Goal: Ask a question

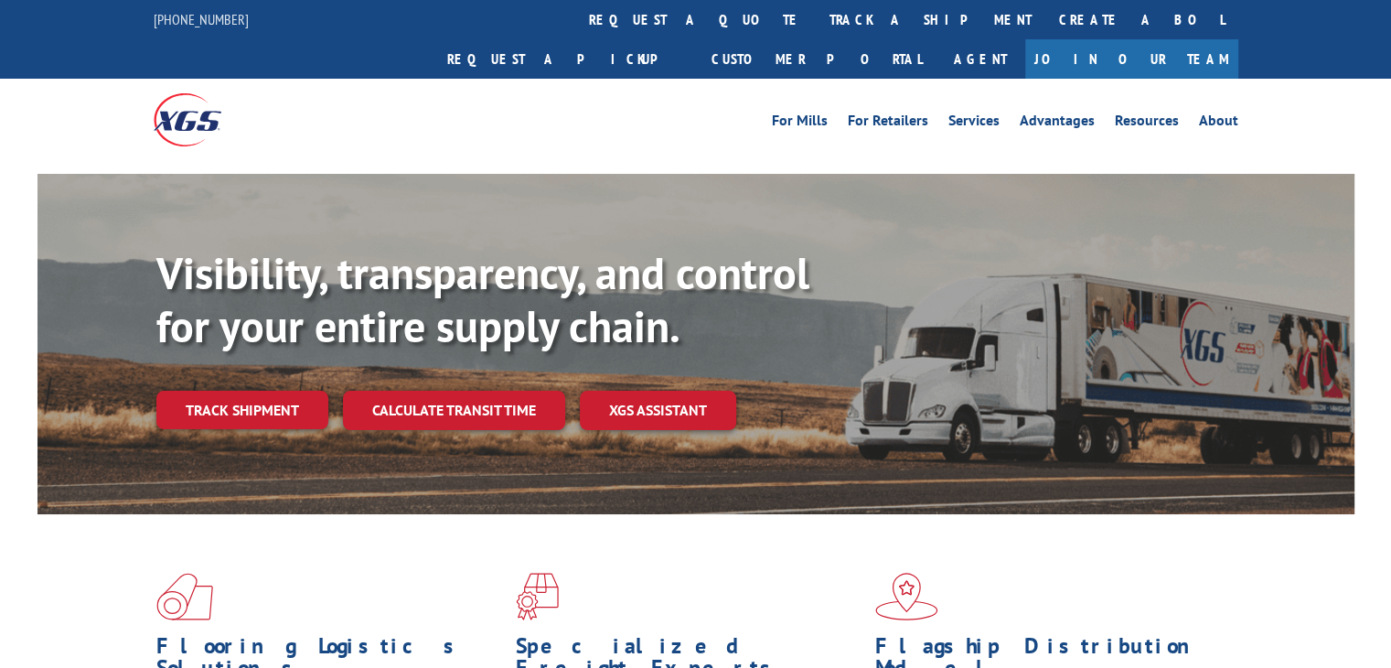
click at [662, 391] on link "XGS ASSISTANT" at bounding box center [658, 410] width 156 height 39
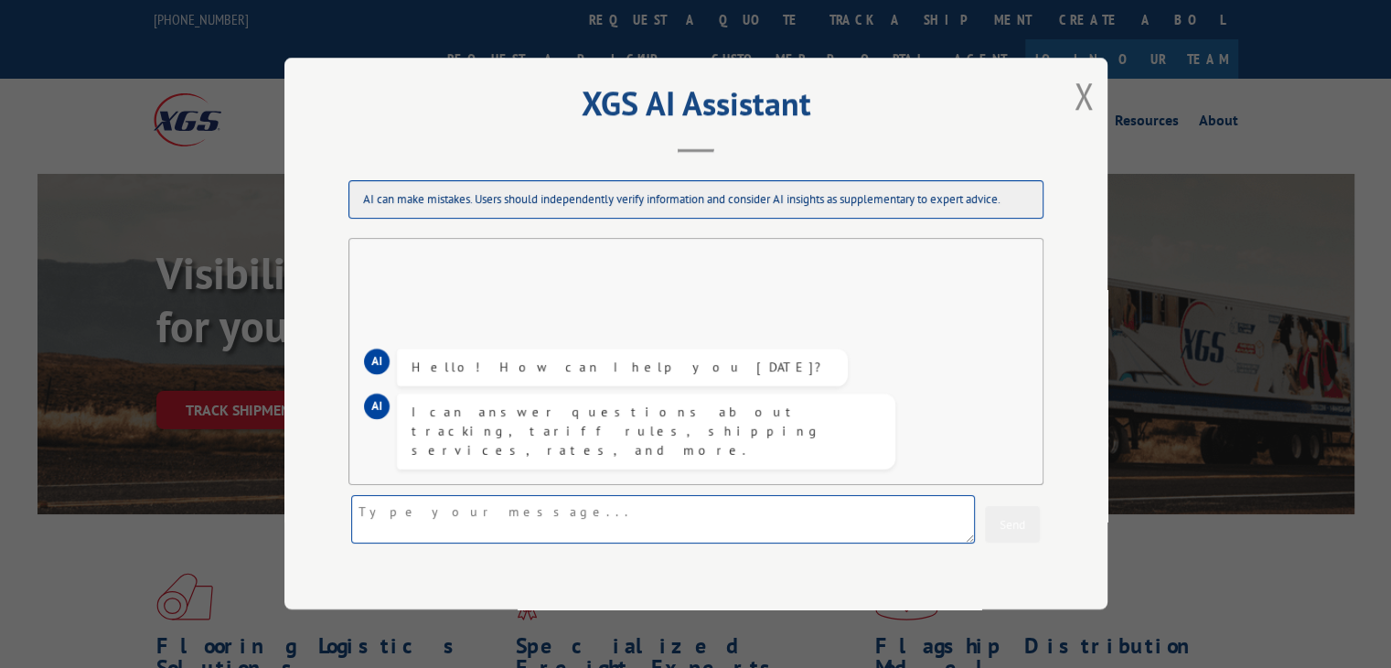
click at [480, 519] on textarea at bounding box center [663, 520] width 624 height 48
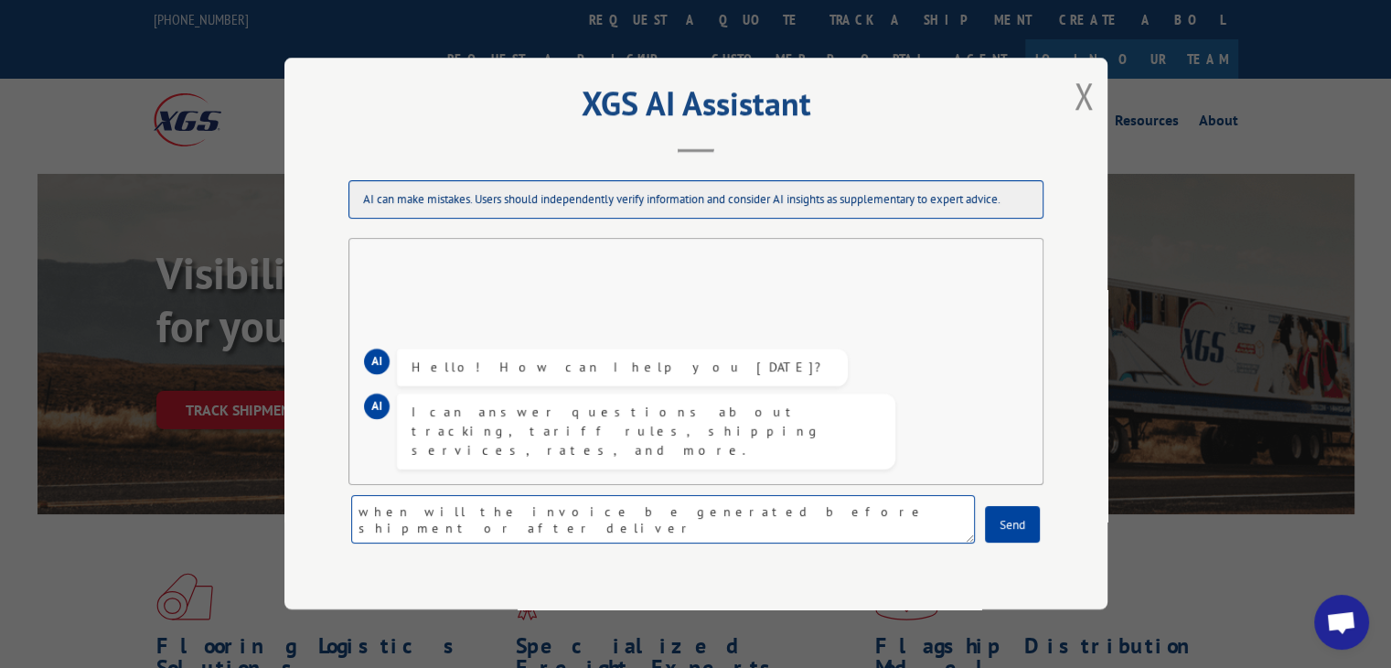
type textarea "when will the invoice be generated before shipment or after delivery"
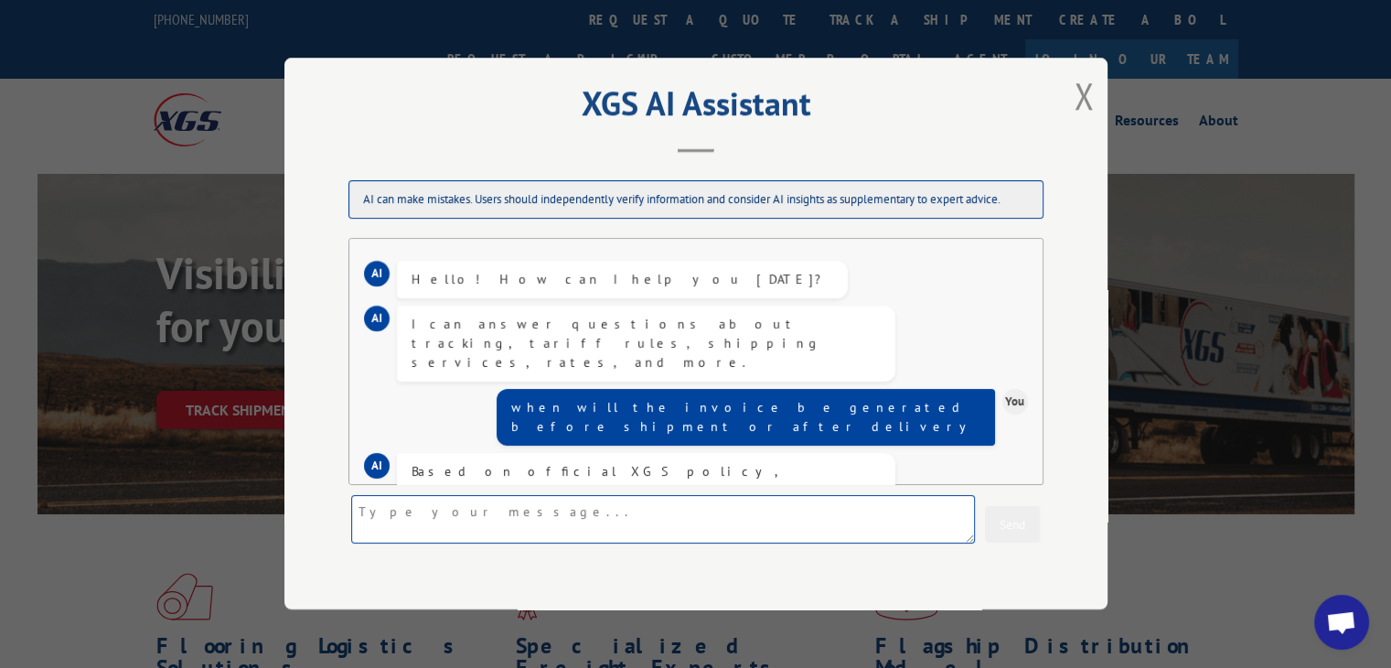
scroll to position [116, 0]
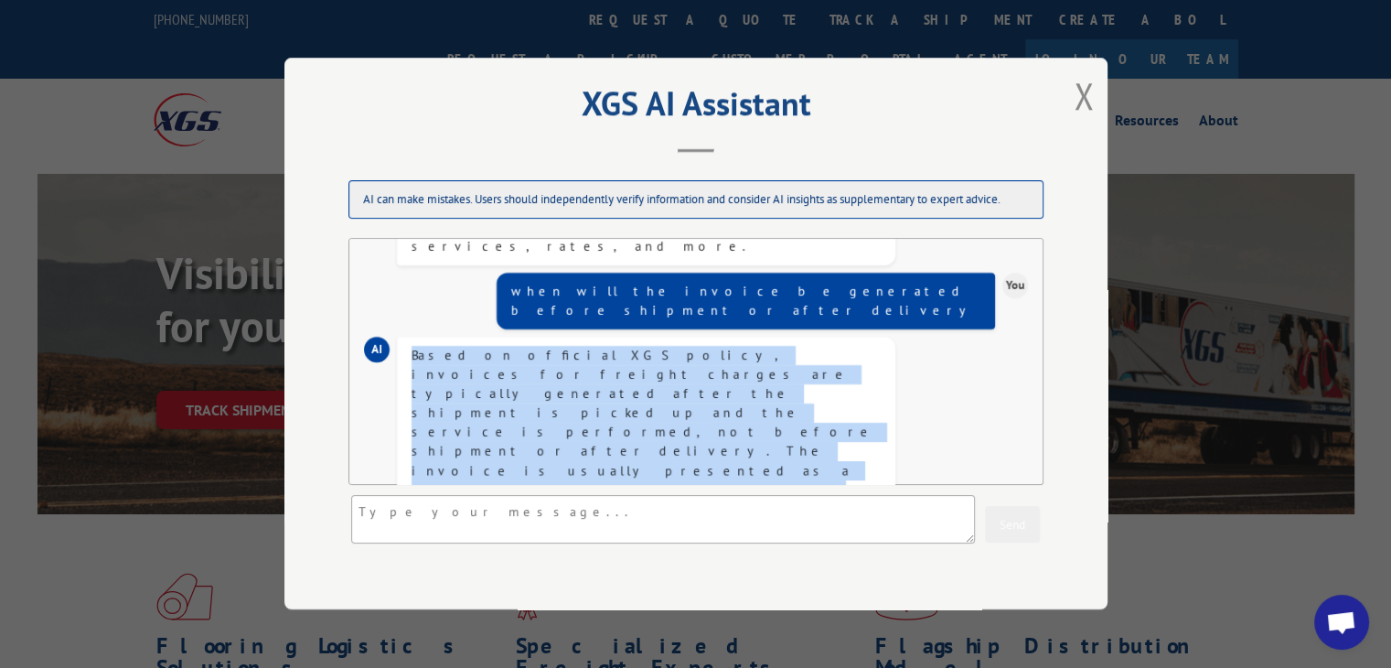
drag, startPoint x: 603, startPoint y: 451, endPoint x: 412, endPoint y: 314, distance: 235.3
click at [412, 346] on div "Based on official XGS policy, invoices for freight charges are typically genera…" at bounding box center [646, 499] width 469 height 307
copy div "Based on official XGS policy, invoices for freight charges are typically genera…"
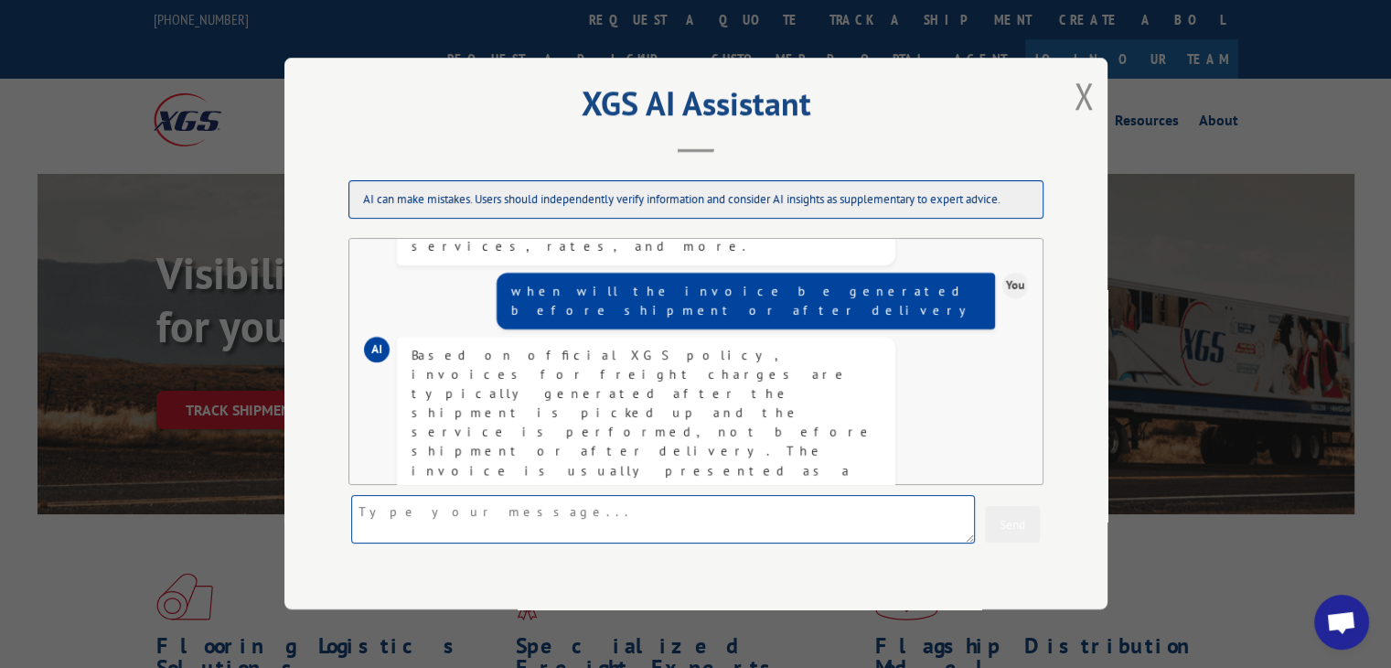
click at [392, 510] on textarea at bounding box center [663, 520] width 624 height 48
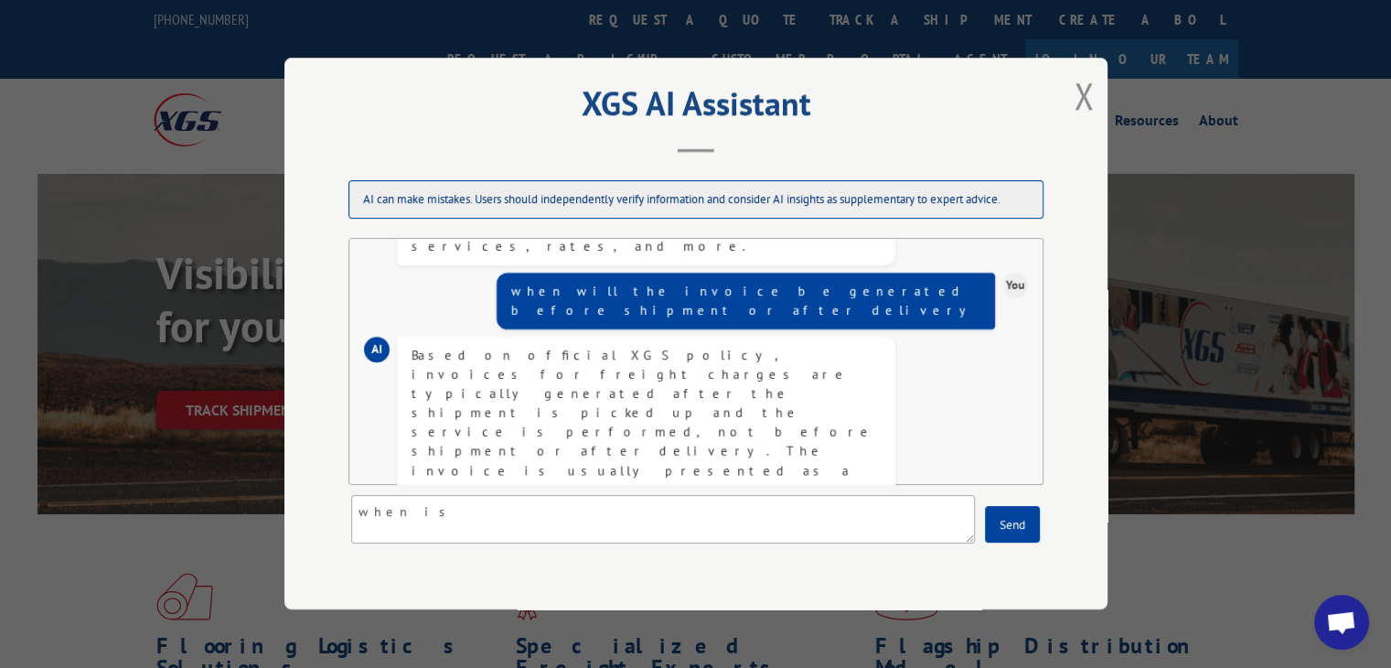
drag, startPoint x: 471, startPoint y: 390, endPoint x: 413, endPoint y: 386, distance: 57.7
click at [413, 386] on div "Based on official XGS policy, invoices for freight charges are typically genera…" at bounding box center [646, 499] width 469 height 307
copy div "Freight Bill"
click at [456, 525] on textarea "when is" at bounding box center [663, 520] width 624 height 48
paste textarea "Freight Bill"
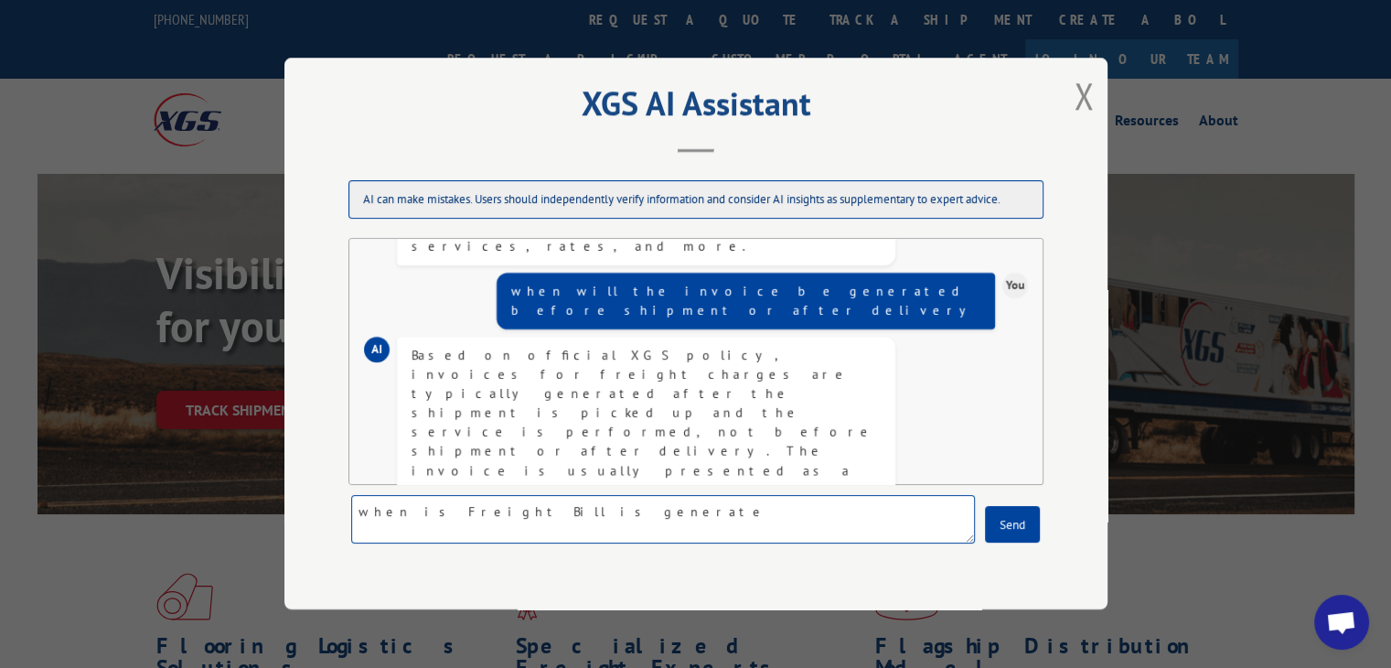
type textarea "when is Freight Bill is generated"
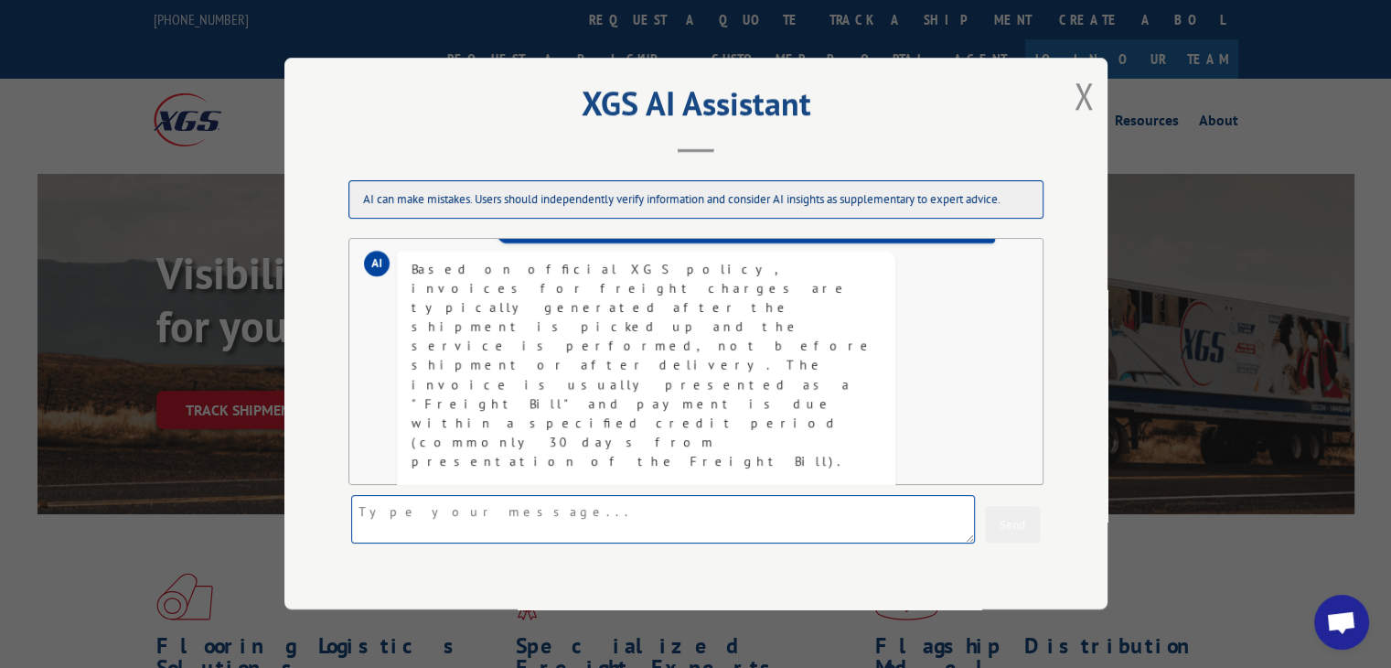
scroll to position [302, 0]
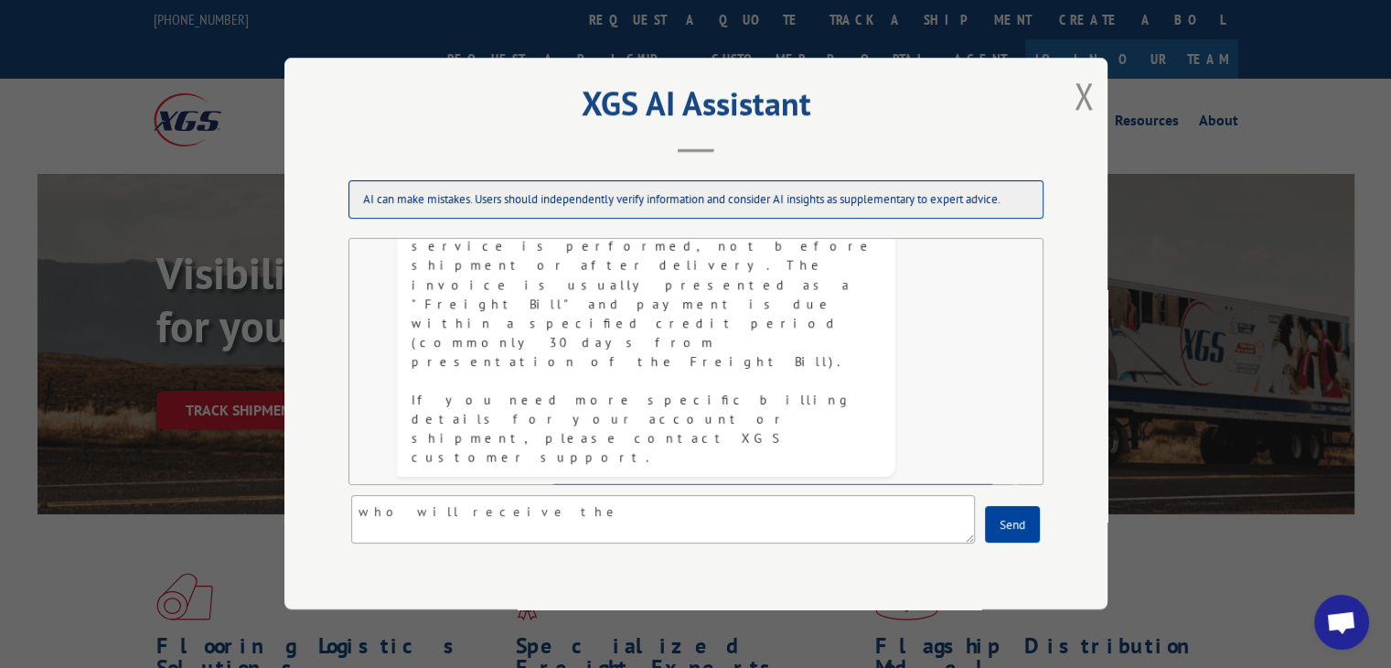
click at [705, 538] on div "The official XGS policy states that the Freight Bill (invoice) is generated aft…" at bounding box center [646, 653] width 469 height 231
copy div "invoice"
click at [496, 512] on textarea "who will receive the" at bounding box center [663, 520] width 624 height 48
paste textarea "invoice"
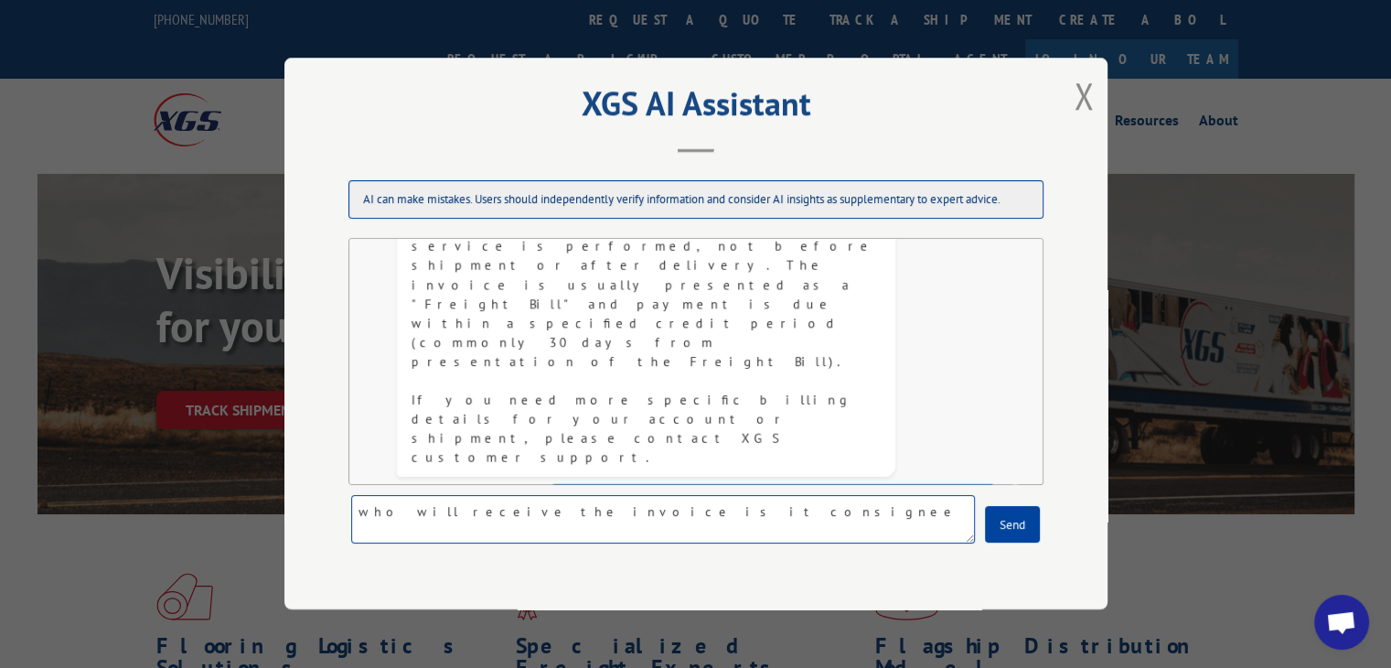
type textarea "who will receive the invoice is it consignee?"
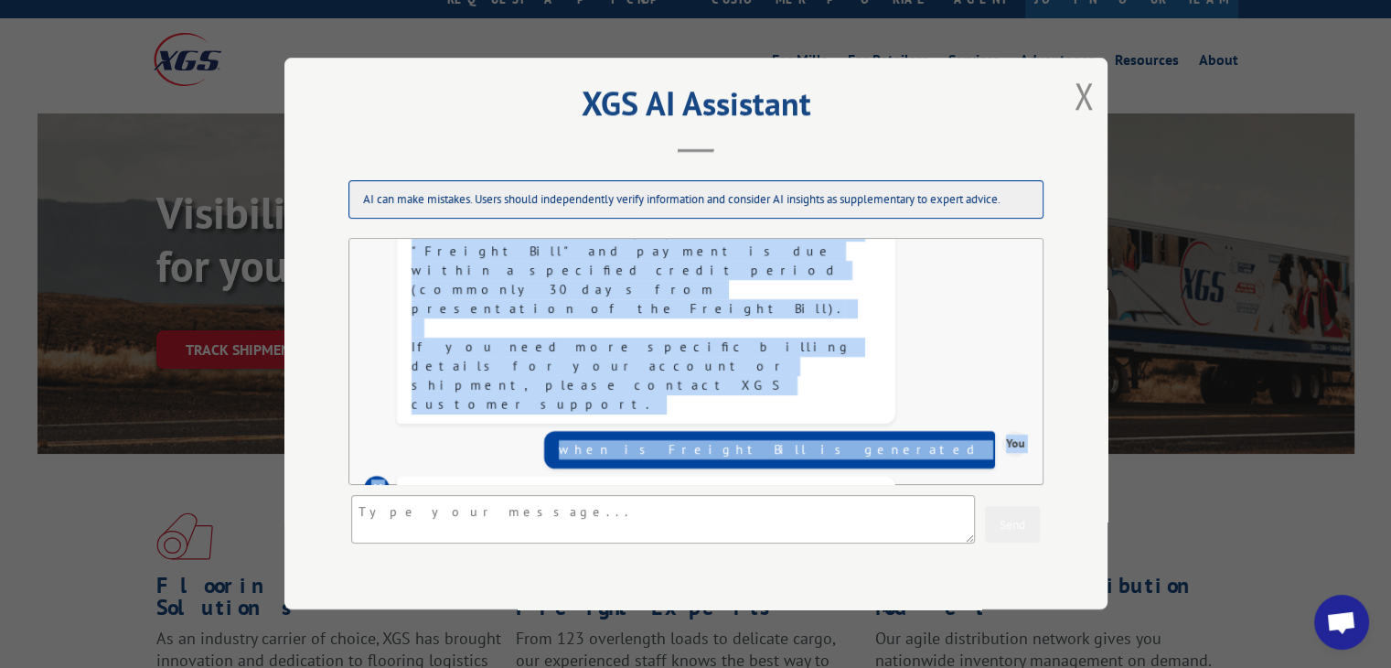
scroll to position [564, 0]
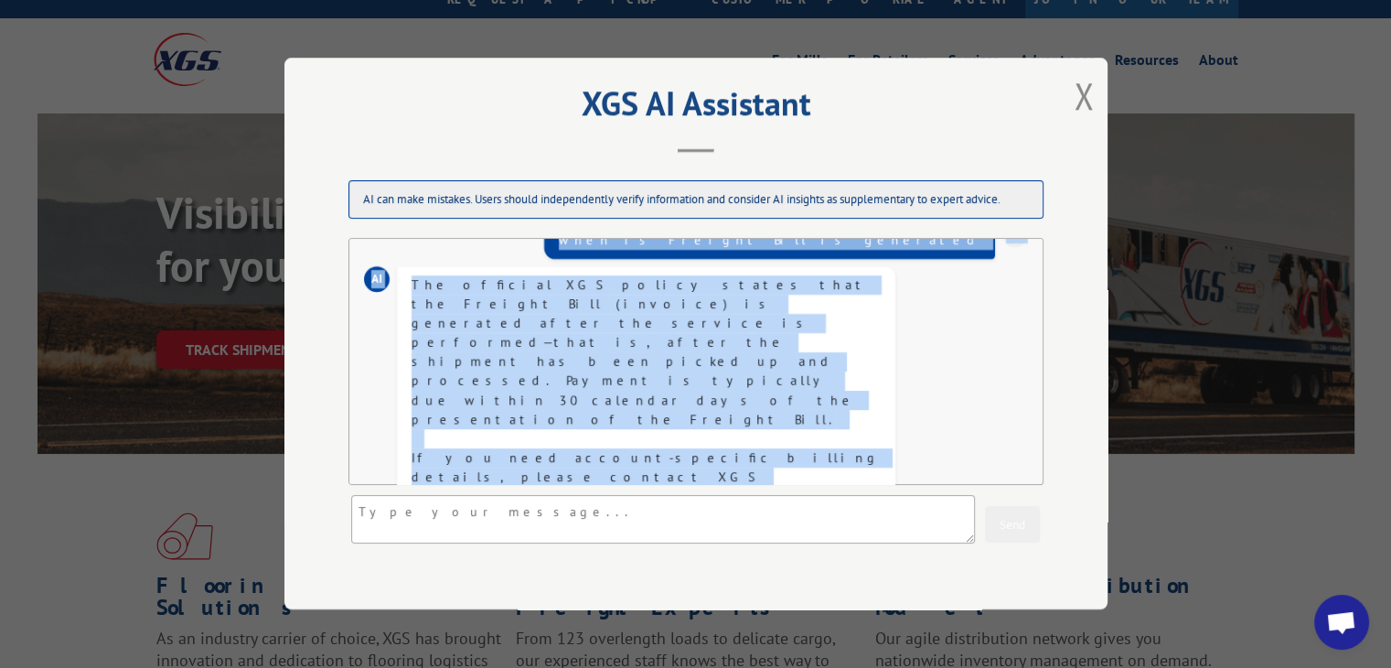
drag, startPoint x: 589, startPoint y: 349, endPoint x: 666, endPoint y: 526, distance: 193.4
click at [666, 526] on div "AI Hello! How can I help you [DATE]? AI I can answer questions about tracking, …" at bounding box center [696, 391] width 695 height 307
copy div "lore ipsu dol sitamet co adipiscin elitse doeiusmo te incid utlabore ET Dolor m…"
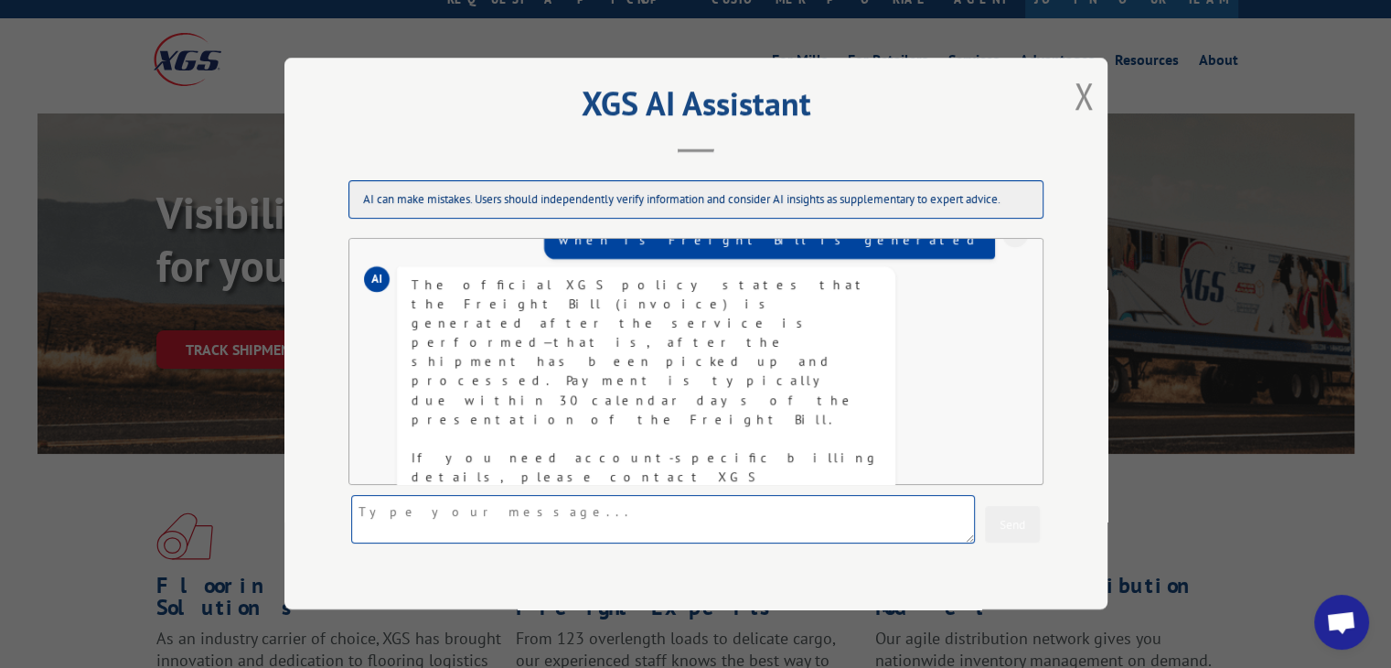
click at [542, 512] on textarea at bounding box center [663, 520] width 624 height 48
type textarea "how to create invoice"
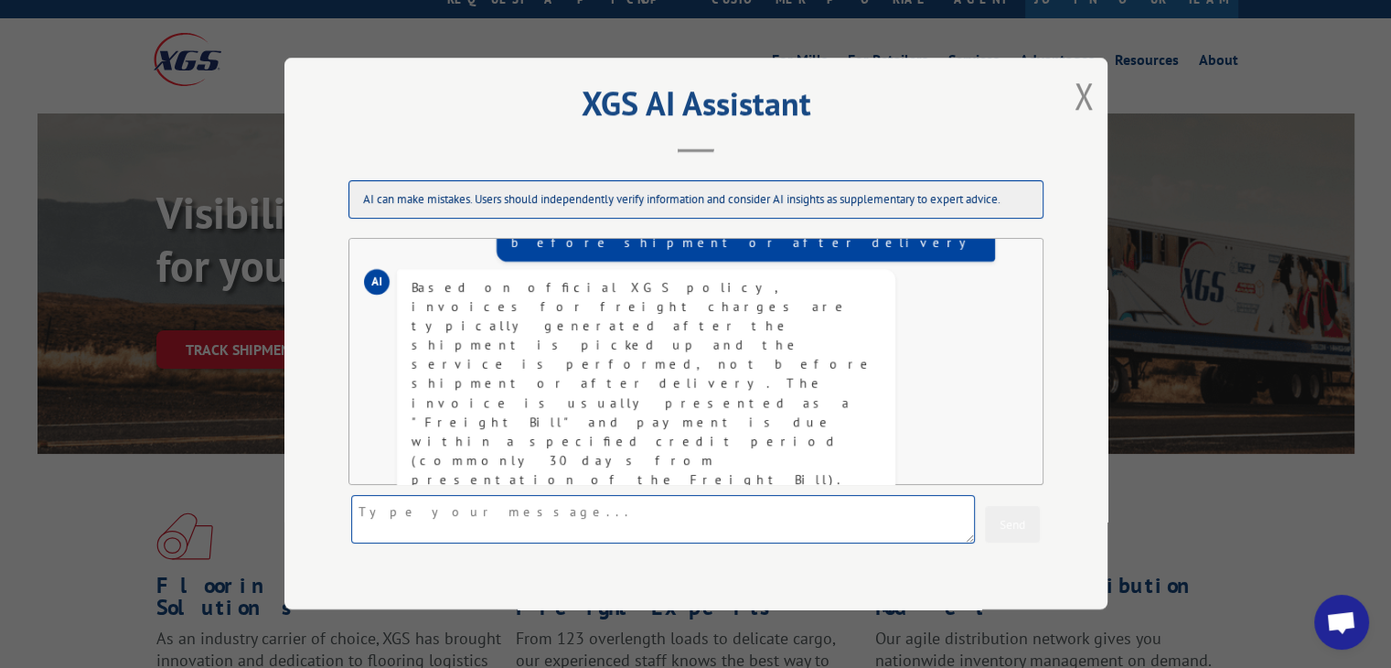
scroll to position [0, 0]
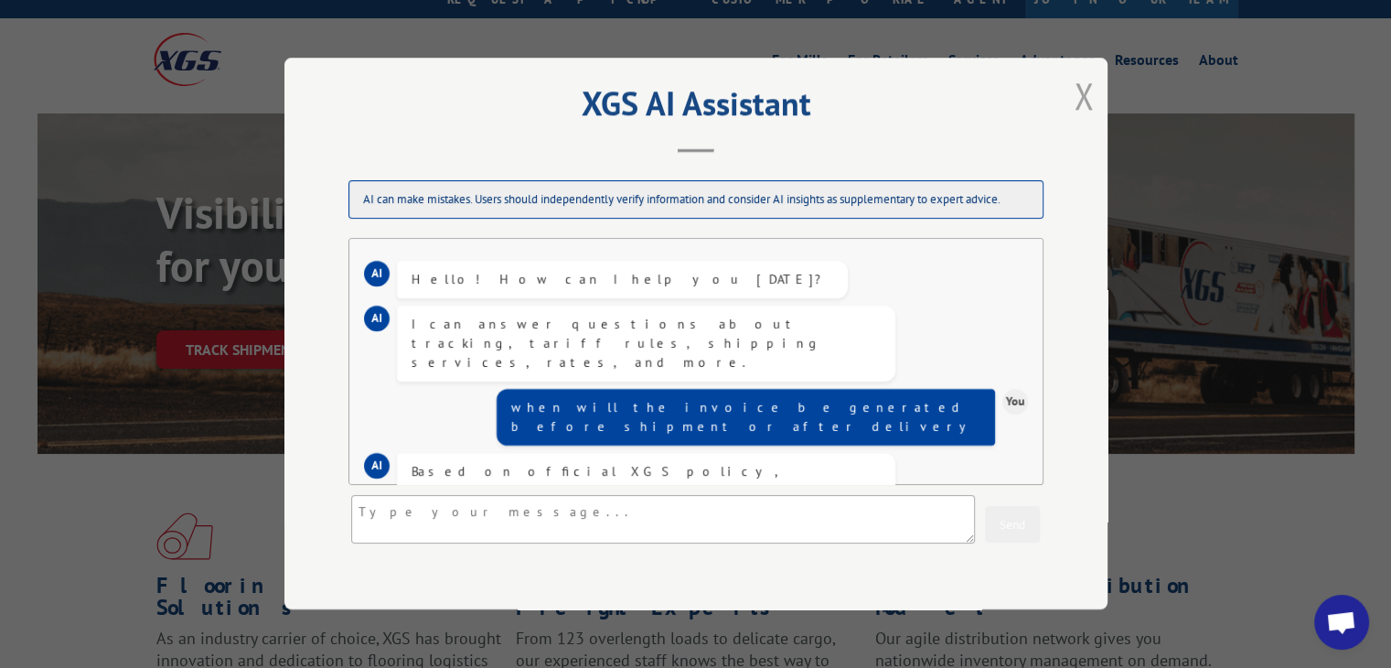
click at [1083, 90] on button "Close modal" at bounding box center [1084, 95] width 20 height 48
